Goal: Information Seeking & Learning: Learn about a topic

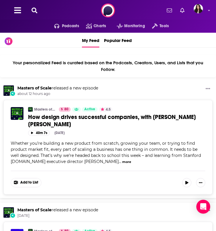
click at [37, 13] on button at bounding box center [34, 10] width 9 height 7
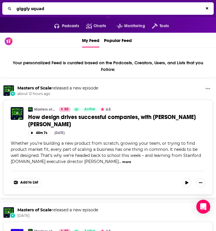
type input "giggly squad"
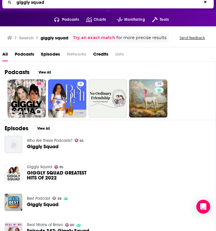
scroll to position [5, 0]
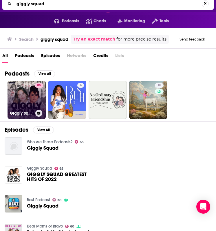
click at [18, 92] on link "85 Giggly Squad" at bounding box center [27, 100] width 38 height 38
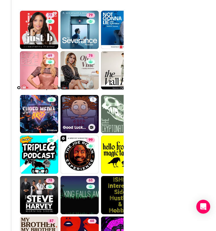
scroll to position [1756, 0]
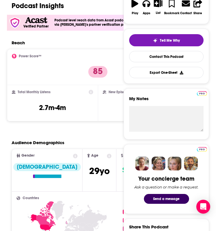
scroll to position [16, 0]
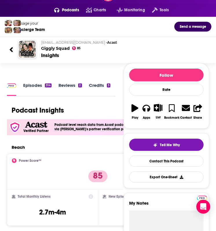
click at [9, 51] on icon at bounding box center [11, 50] width 4 height 8
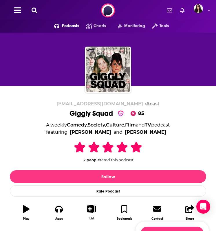
click at [58, 25] on icon "open menu" at bounding box center [56, 25] width 5 height 5
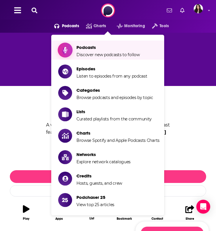
click at [97, 51] on span "Podcasts Discover new podcasts to follow" at bounding box center [107, 50] width 63 height 14
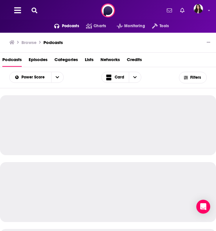
click at [67, 62] on span "Categories" at bounding box center [65, 61] width 23 height 12
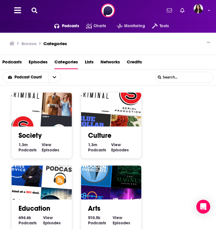
click at [19, 64] on span "Podcasts" at bounding box center [11, 63] width 19 height 12
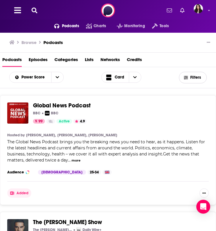
click at [188, 74] on button "Filters" at bounding box center [193, 78] width 28 height 12
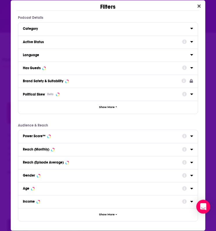
click at [177, 28] on div "Category" at bounding box center [104, 29] width 163 height 4
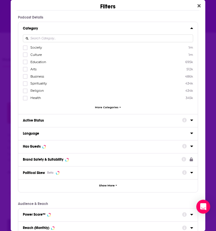
click at [30, 54] on label "Culture 1m" at bounding box center [108, 54] width 170 height 5
click at [25, 56] on input "multiSelectOption-culture-1" at bounding box center [25, 56] width 0 height 0
click at [130, 144] on div "Has Guests" at bounding box center [100, 146] width 155 height 4
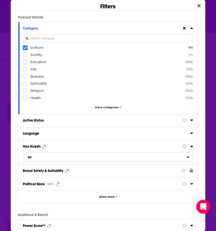
click at [31, 155] on span "All" at bounding box center [30, 156] width 4 height 3
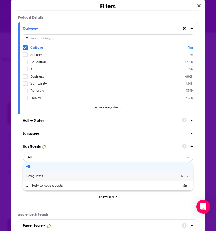
click at [49, 176] on span "Has guests" at bounding box center [68, 175] width 85 height 3
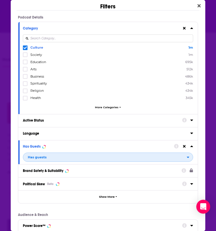
scroll to position [113, 0]
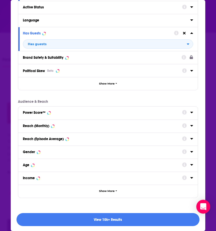
click at [97, 137] on div "Reach (Episode Average)" at bounding box center [100, 139] width 155 height 4
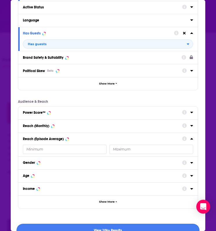
click at [101, 226] on button "View 10k+ Results" at bounding box center [107, 229] width 182 height 13
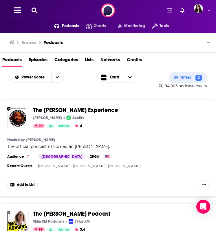
click at [31, 10] on icon at bounding box center [34, 11] width 6 height 6
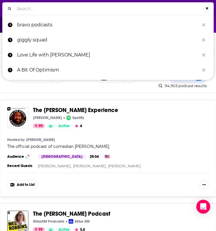
type input "r"
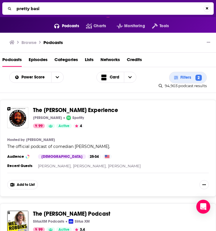
type input "pretty basic"
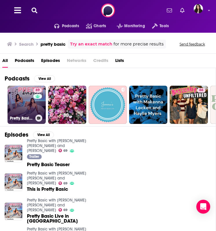
click at [29, 105] on link "69 Pretty Basic with Alisha Marie and Remi Cruz" at bounding box center [27, 105] width 38 height 38
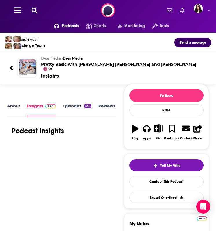
click at [22, 102] on div "About Insights Episodes 334 Reviews 1 Credits 10 Lists 6 Similar" at bounding box center [61, 109] width 109 height 15
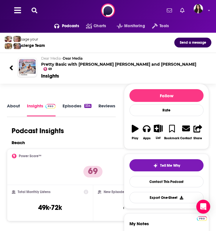
click at [10, 67] on icon at bounding box center [11, 68] width 4 height 8
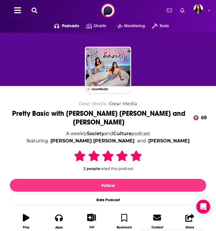
click at [36, 9] on icon at bounding box center [34, 11] width 6 height 6
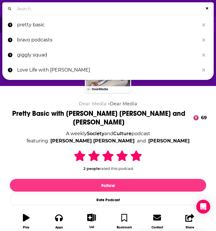
click at [39, 96] on div "Dear Media • Dear Media Pretty Basic with Alisha Marie and Remi Cruz 69 A weekl…" at bounding box center [108, 160] width 216 height 149
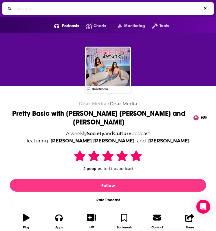
click at [76, 22] on span "Podcasts" at bounding box center [70, 26] width 17 height 8
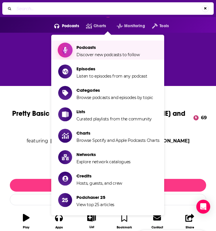
click at [84, 48] on span "Podcasts" at bounding box center [107, 47] width 63 height 5
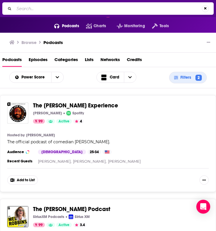
click at [87, 8] on input "Search..." at bounding box center [107, 8] width 187 height 9
type input "housewive"
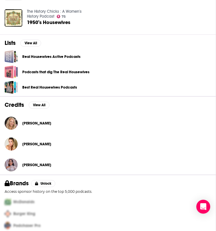
scroll to position [219, 0]
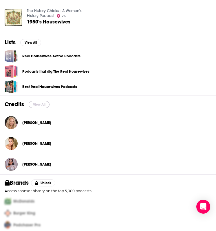
click at [38, 107] on button "View All" at bounding box center [39, 104] width 21 height 7
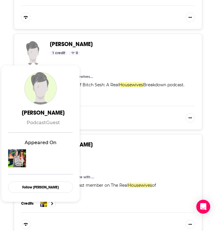
scroll to position [407, 0]
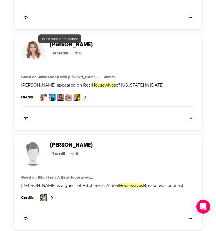
click at [58, 41] on span "Jill Zarin" at bounding box center [71, 44] width 43 height 7
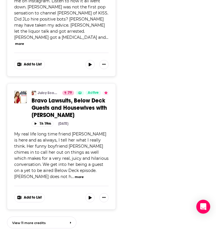
scroll to position [663, 0]
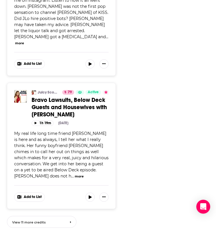
click at [64, 216] on link "View 11 more credits" at bounding box center [41, 222] width 69 height 12
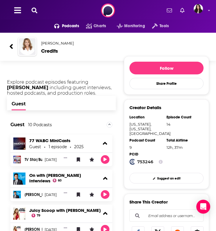
click at [5, 46] on div "Jill Zarin Credits" at bounding box center [108, 47] width 206 height 28
click at [76, 25] on span "Podcasts" at bounding box center [70, 26] width 17 height 8
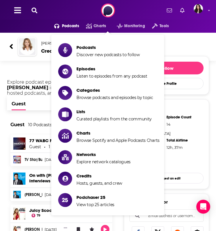
click at [34, 10] on icon at bounding box center [34, 11] width 6 height 6
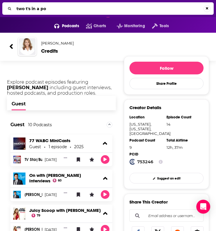
type input "two t's in a pod"
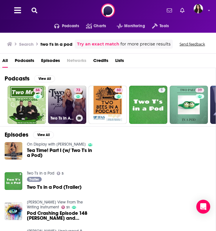
click at [69, 97] on link "72 Two Ts In A Pod with Teddi Mellencamp and Tamra Judge" at bounding box center [67, 105] width 38 height 38
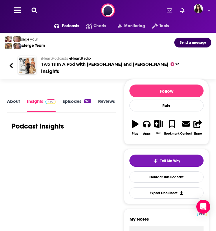
click at [14, 100] on link "About" at bounding box center [13, 104] width 13 height 13
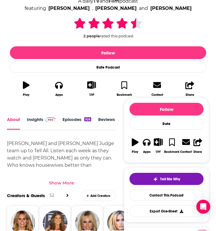
scroll to position [1, 0]
click at [40, 116] on link "Insights" at bounding box center [41, 122] width 29 height 13
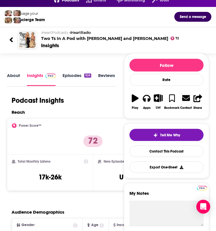
scroll to position [60, 0]
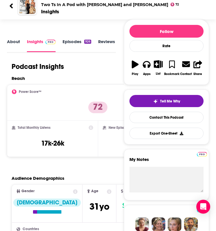
click at [8, 8] on div "iHeartPodcasts • iHeartRadio Two Ts In A Pod with Teddi Mellencamp and Tamra Ju…" at bounding box center [108, 6] width 206 height 28
click at [9, 6] on icon at bounding box center [11, 6] width 4 height 8
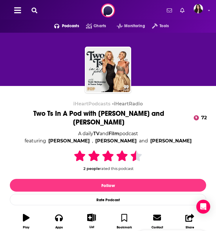
click at [39, 9] on div "Podcasts Charts Monitoring Tools For Business For Podcasters More" at bounding box center [108, 10] width 216 height 21
click at [33, 11] on icon at bounding box center [34, 11] width 6 height 6
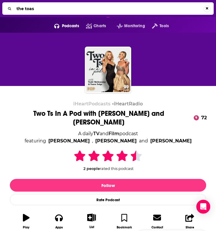
type input "the toast"
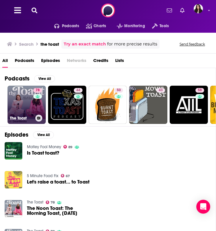
click at [33, 110] on div "78" at bounding box center [38, 101] width 10 height 27
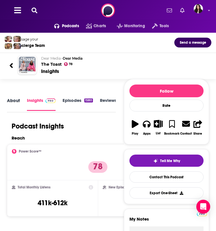
click at [20, 102] on div "About" at bounding box center [17, 104] width 20 height 14
click at [14, 99] on link "About" at bounding box center [13, 103] width 13 height 13
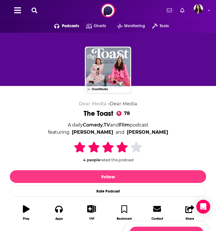
click at [39, 8] on div "Podcasts Charts Monitoring Tools For Business For Podcasters More" at bounding box center [108, 10] width 216 height 21
click at [37, 8] on icon at bounding box center [34, 11] width 6 height 6
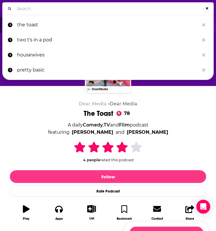
type input "chicks in the office"
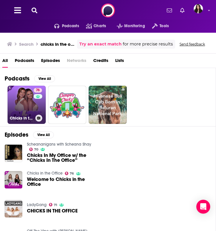
click at [28, 101] on link "76 Chicks in the Office" at bounding box center [27, 105] width 38 height 38
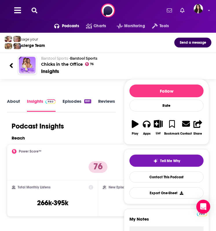
click at [35, 17] on div "Podcasts Charts Monitoring Tools For Business For Podcasters More" at bounding box center [108, 10] width 216 height 21
click at [35, 14] on div "Podcasts Charts Monitoring Tools For Business For Podcasters More" at bounding box center [108, 10] width 216 height 21
click at [33, 9] on icon at bounding box center [34, 11] width 6 height 6
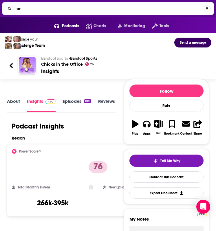
type input "o"
type input "rogue energy"
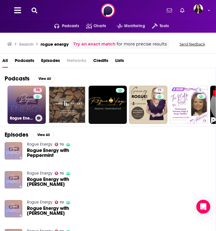
click at [29, 105] on link "70 Rogue Energy" at bounding box center [27, 105] width 38 height 38
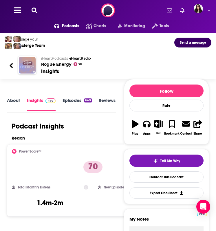
scroll to position [14, 0]
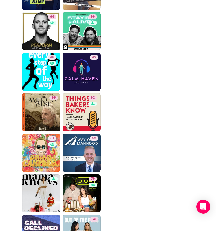
scroll to position [1879, 0]
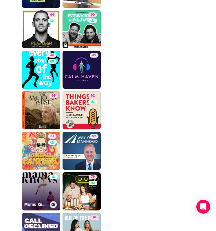
click at [42, 190] on link "Mama Knows" at bounding box center [41, 191] width 38 height 38
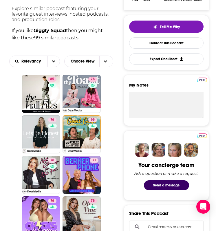
scroll to position [191, 0]
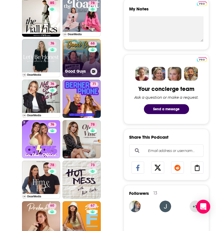
click at [76, 51] on link "68 Good Guys" at bounding box center [81, 58] width 38 height 38
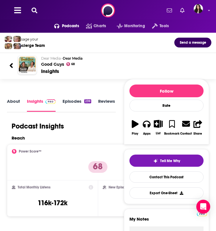
click at [12, 66] on icon at bounding box center [11, 65] width 3 height 5
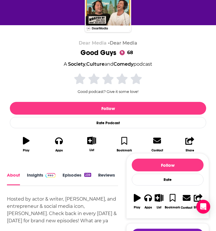
scroll to position [68, 0]
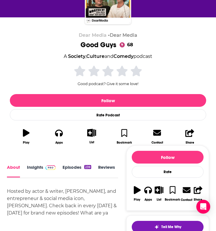
click at [39, 168] on link "Insights" at bounding box center [41, 170] width 29 height 13
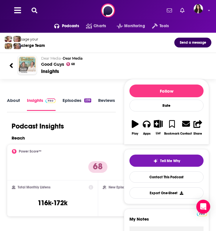
click at [32, 66] on img "Good Guys" at bounding box center [27, 65] width 17 height 17
click at [12, 65] on icon at bounding box center [11, 66] width 4 height 8
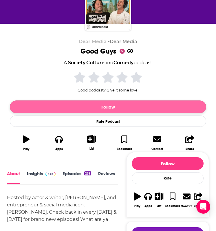
scroll to position [61, 0]
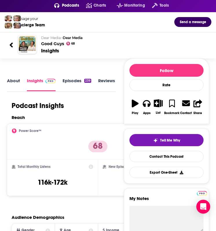
scroll to position [15, 0]
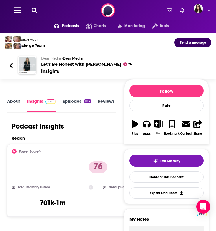
click at [5, 60] on div "Dear Media • Dear Media Let's Be Honest with Kristin Cavallari 76 Insights" at bounding box center [108, 65] width 206 height 28
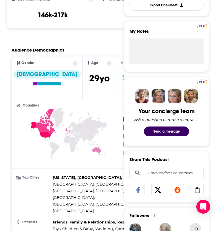
scroll to position [198, 0]
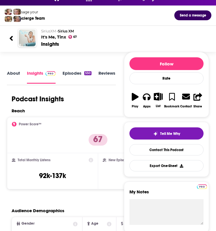
scroll to position [30, 0]
